Goal: Task Accomplishment & Management: Use online tool/utility

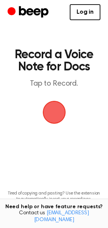
click at [49, 108] on span "button" at bounding box center [54, 112] width 26 height 26
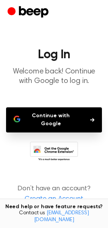
click at [48, 123] on button "Continue with Google" at bounding box center [54, 119] width 96 height 25
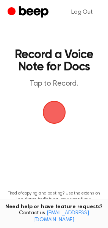
click at [57, 108] on span "button" at bounding box center [54, 112] width 31 height 31
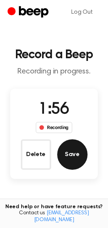
click at [69, 161] on button "Save" at bounding box center [72, 154] width 30 height 30
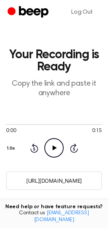
click at [49, 179] on input "[URL][DOMAIN_NAME]" at bounding box center [54, 180] width 96 height 19
click at [23, 180] on input "[URL][DOMAIN_NAME]" at bounding box center [54, 180] width 96 height 19
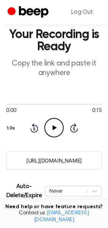
scroll to position [37, 0]
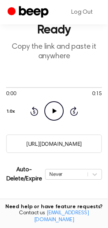
click at [58, 144] on input "[URL][DOMAIN_NAME]" at bounding box center [54, 143] width 96 height 19
click at [97, 174] on div "Never" at bounding box center [73, 174] width 57 height 11
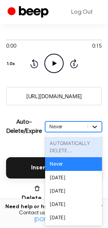
scroll to position [85, 0]
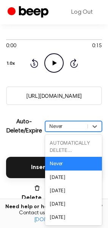
click at [93, 166] on div "Never" at bounding box center [73, 163] width 57 height 13
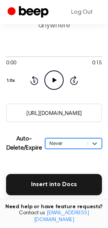
scroll to position [64, 0]
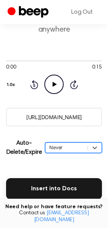
click at [36, 117] on input "[URL][DOMAIN_NAME]" at bounding box center [54, 117] width 96 height 19
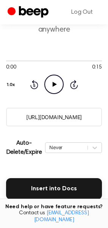
click at [52, 117] on input "[URL][DOMAIN_NAME]" at bounding box center [54, 117] width 96 height 19
click at [52, 118] on input "[URL][DOMAIN_NAME]" at bounding box center [54, 117] width 96 height 19
click at [8, 42] on main "Your Recording is Ready Copy the link and paste it anywhere 0:00 0:15 Your brow…" at bounding box center [54, 131] width 108 height 390
click at [37, 117] on input "[URL][DOMAIN_NAME]" at bounding box center [54, 117] width 96 height 19
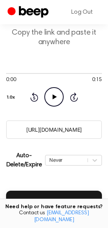
scroll to position [97, 0]
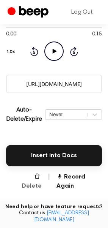
click at [33, 177] on button "Delete" at bounding box center [28, 181] width 27 height 18
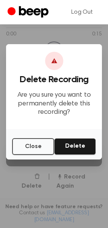
click at [68, 147] on button "Delete" at bounding box center [75, 146] width 42 height 17
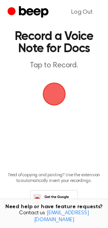
scroll to position [47, 0]
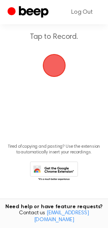
click at [51, 69] on span "button" at bounding box center [54, 65] width 21 height 21
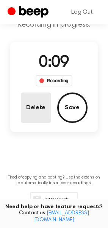
click at [27, 113] on button "Delete" at bounding box center [36, 107] width 30 height 30
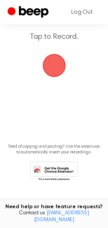
click at [50, 66] on span "button" at bounding box center [54, 65] width 21 height 21
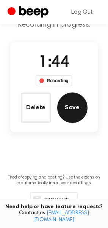
click at [80, 106] on button "Save" at bounding box center [72, 107] width 30 height 30
